Goal: Download file/media

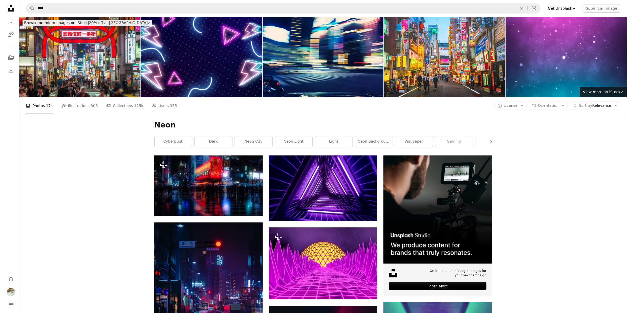
scroll to position [5136, 0]
